Goal: Find contact information: Find contact information

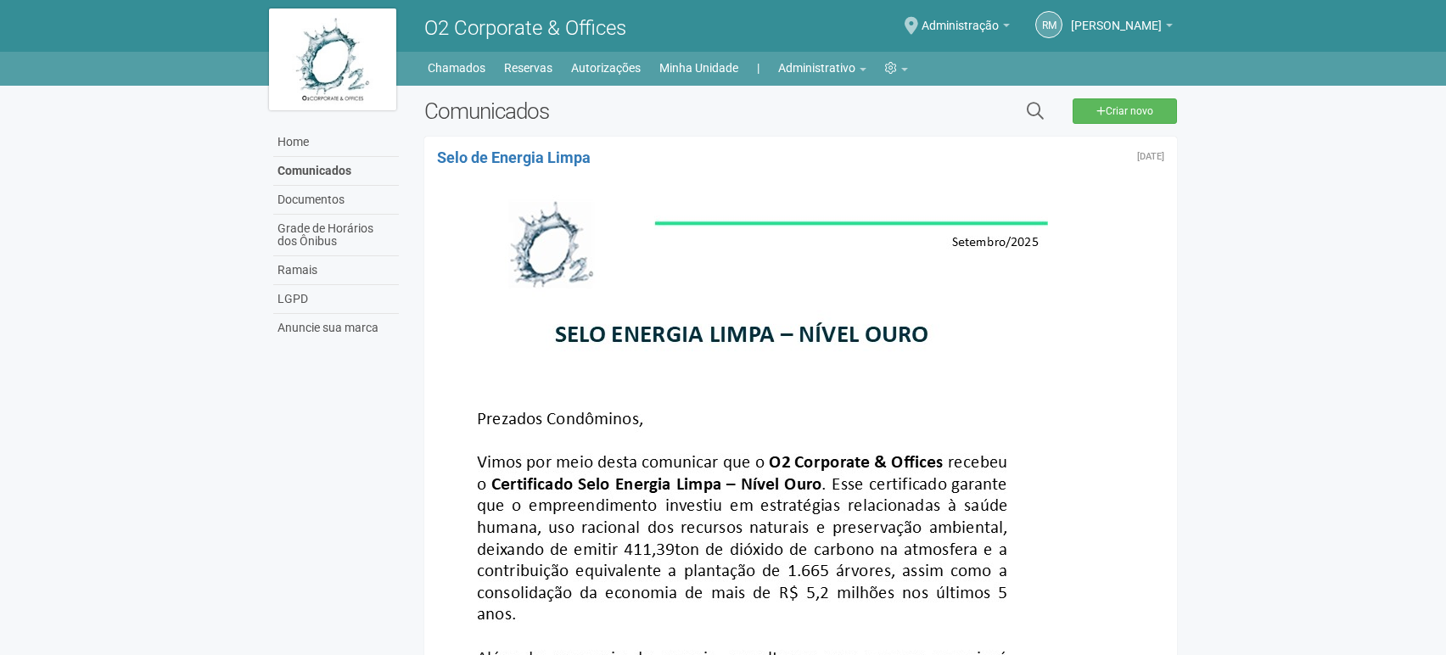
scroll to position [188, 0]
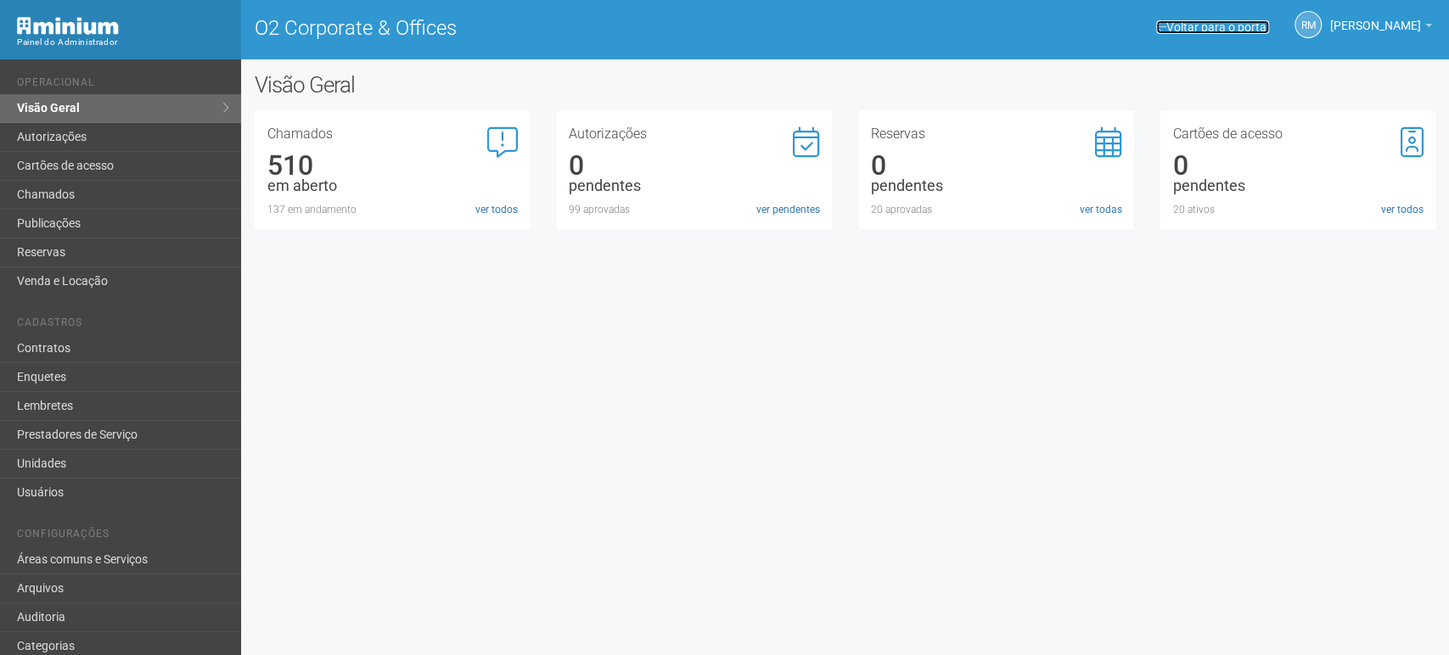
click at [1198, 29] on link "Voltar para o portal" at bounding box center [1212, 27] width 113 height 14
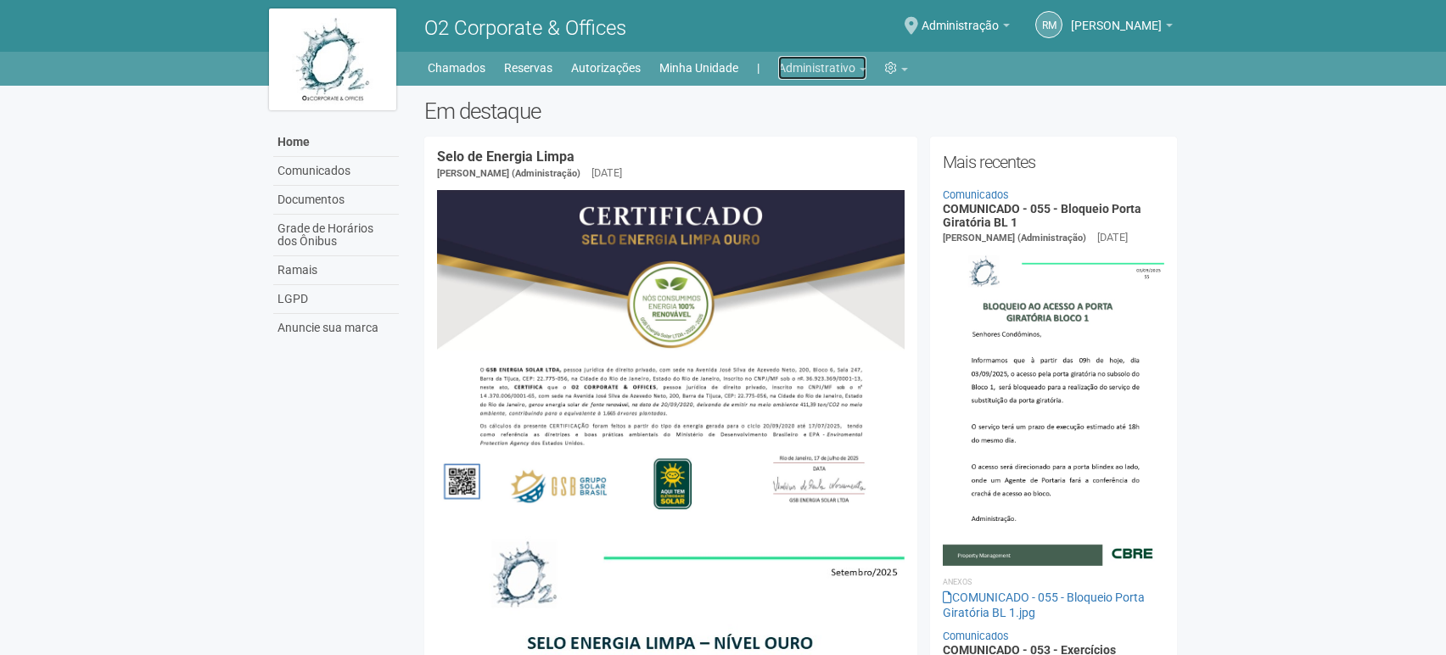
click at [862, 69] on b at bounding box center [863, 69] width 7 height 3
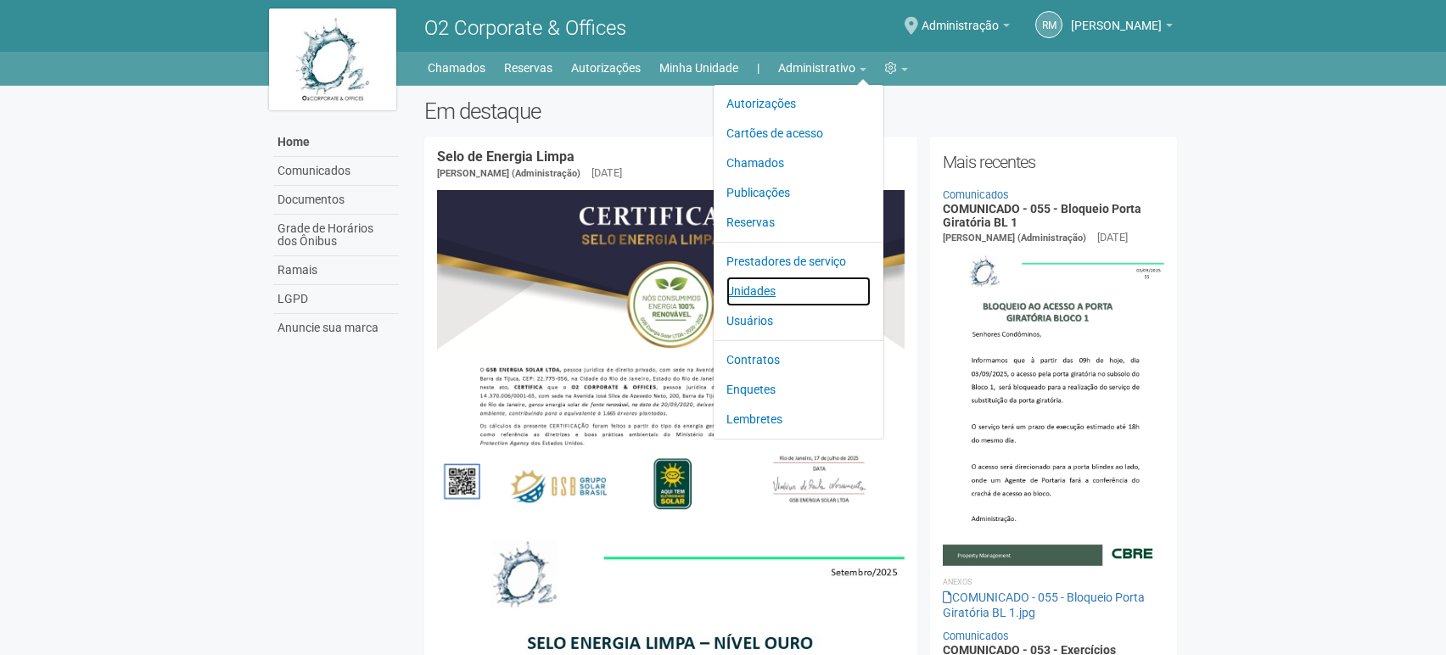
click at [756, 289] on link "Unidades" at bounding box center [798, 292] width 144 height 30
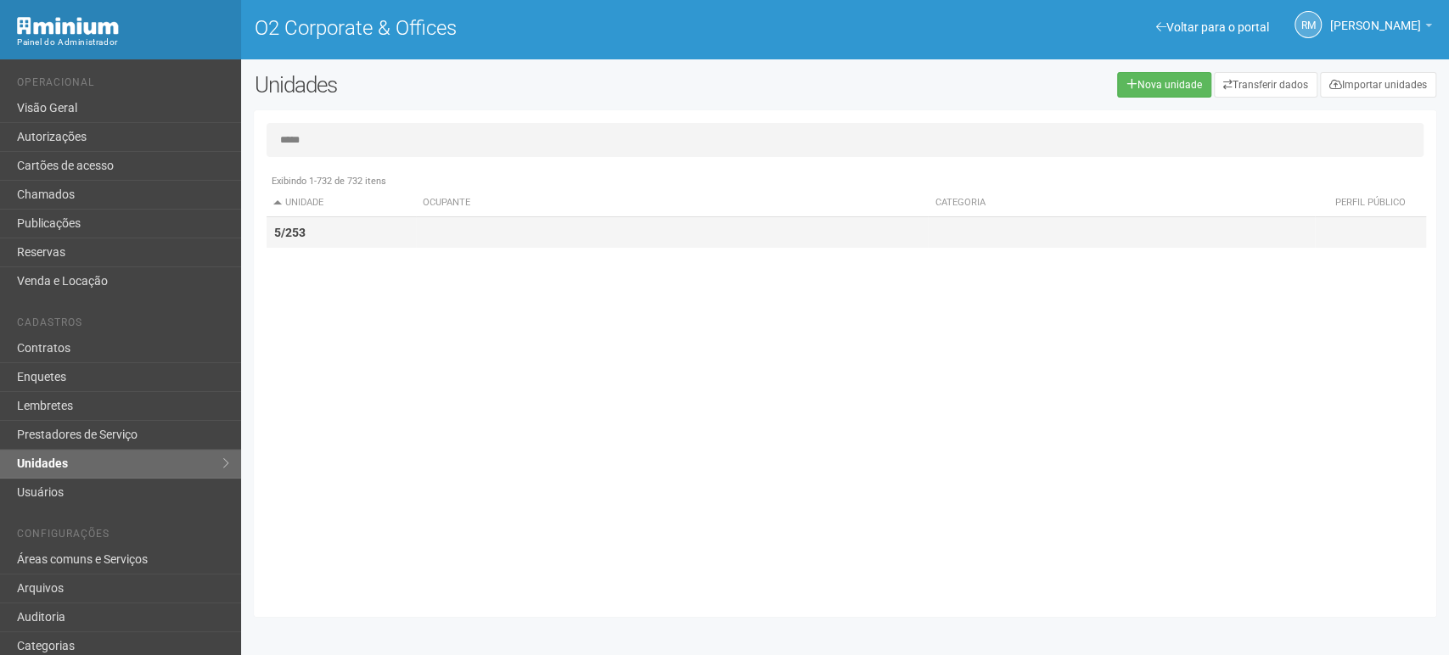
type input "*****"
click at [304, 233] on strong "5/253" at bounding box center [288, 233] width 31 height 14
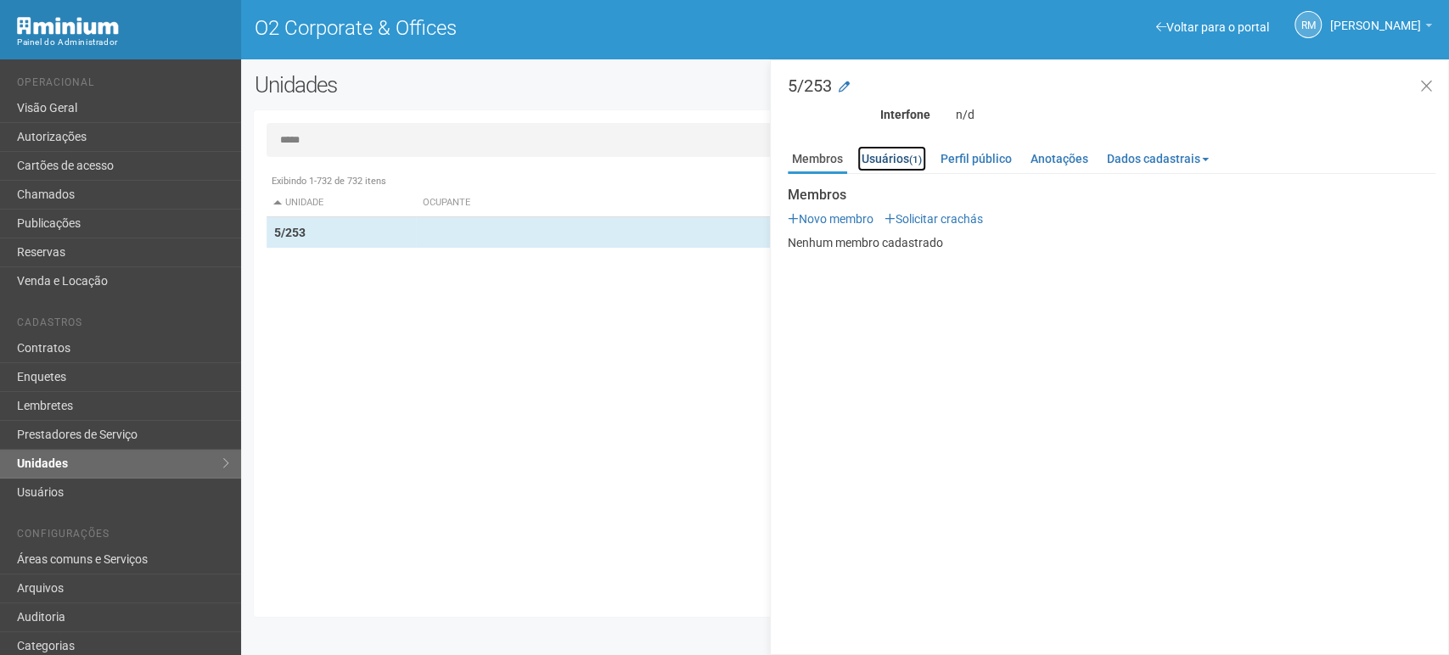
click at [875, 151] on link "Usuários (1)" at bounding box center [891, 158] width 69 height 25
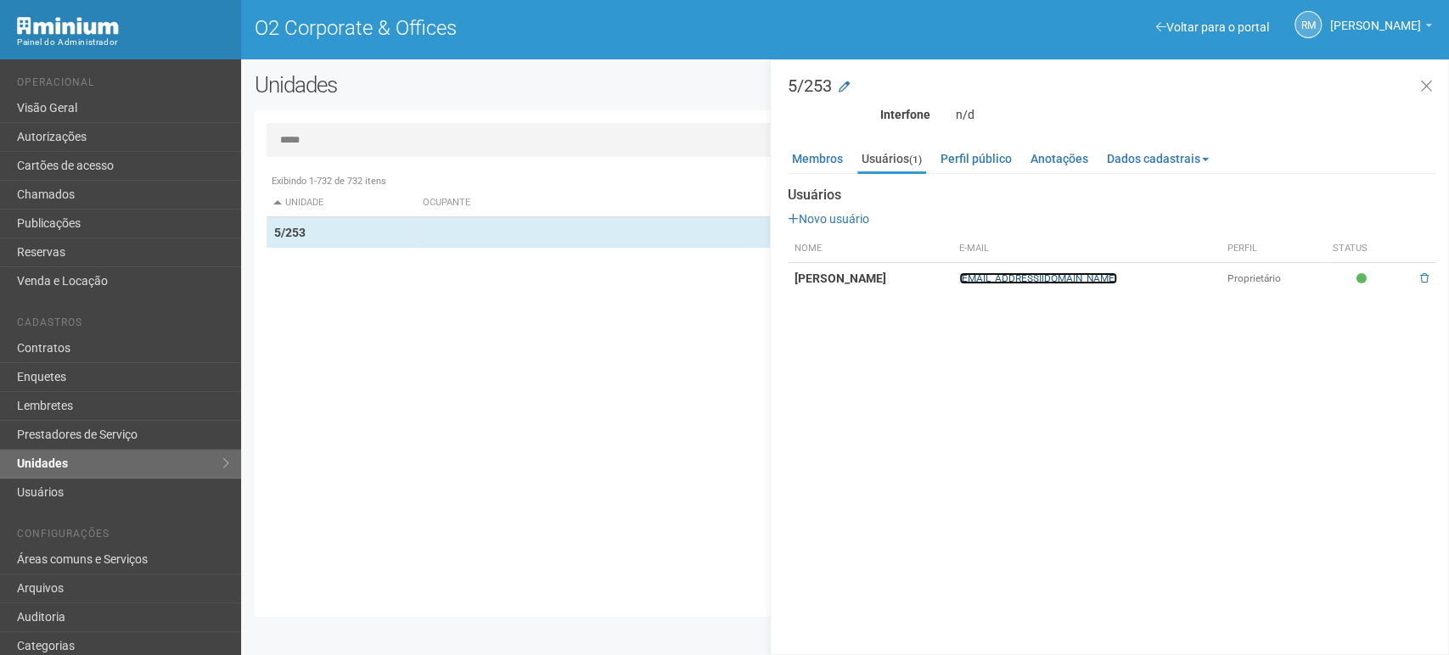
click at [1055, 276] on link "[EMAIL_ADDRESS][DOMAIN_NAME]" at bounding box center [1038, 278] width 158 height 12
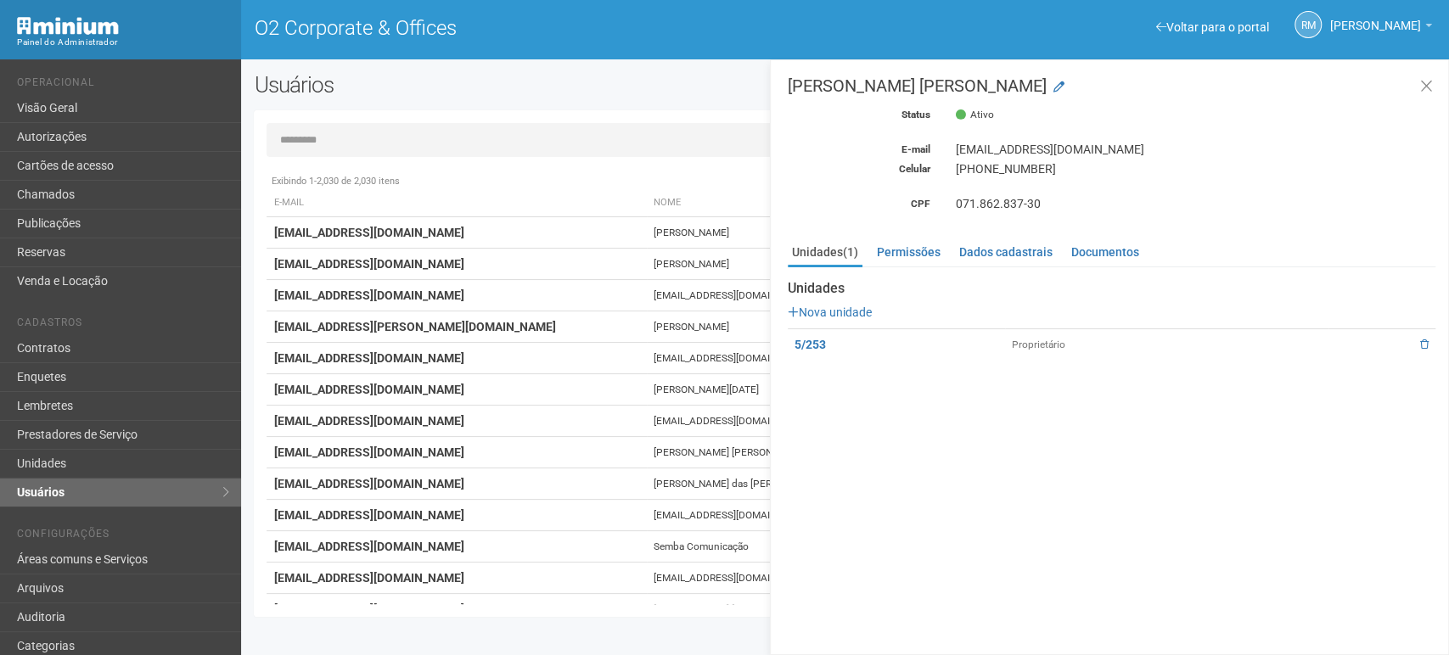
click at [1031, 149] on div "[EMAIL_ADDRESS][DOMAIN_NAME]" at bounding box center [1195, 149] width 505 height 15
copy div "[EMAIL_ADDRESS][DOMAIN_NAME]"
click at [1177, 24] on link "Voltar para o portal" at bounding box center [1212, 27] width 113 height 14
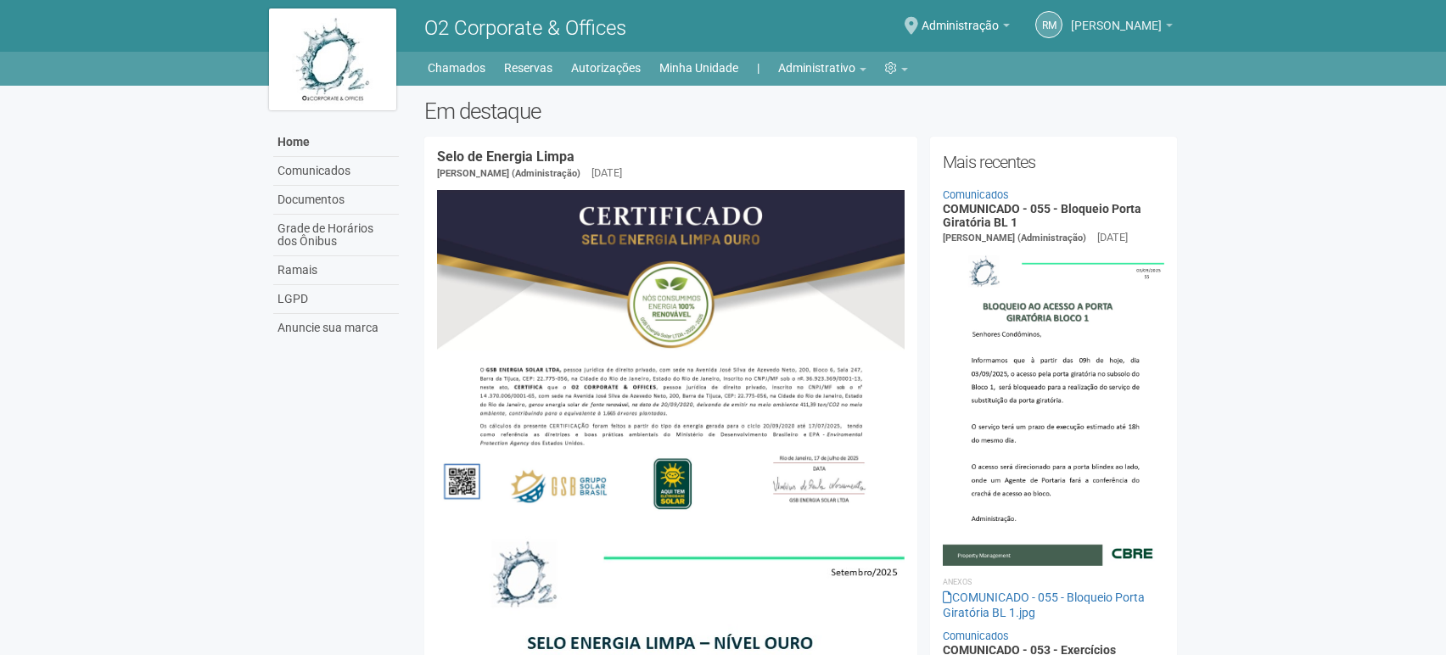
click at [1138, 28] on span "[PERSON_NAME]" at bounding box center [1116, 18] width 91 height 30
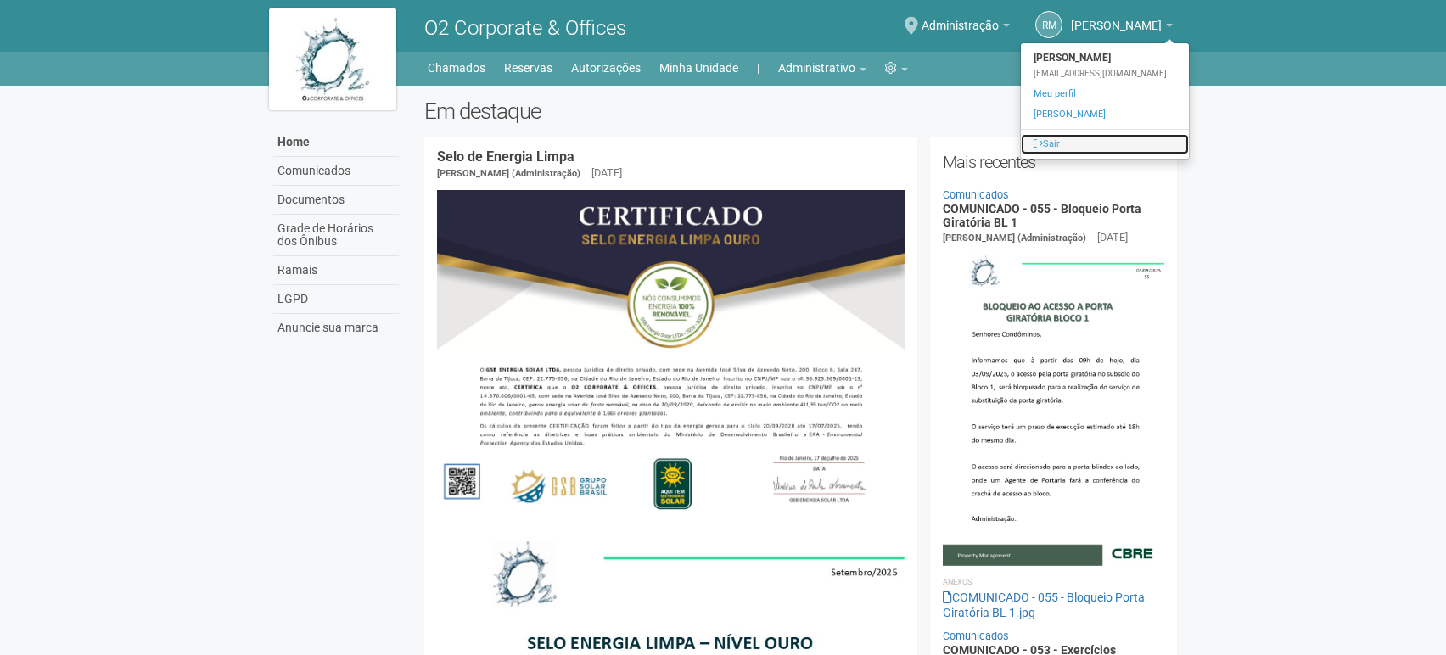
click at [1067, 144] on link "Sair" at bounding box center [1105, 144] width 168 height 20
